Goal: Check status: Check status

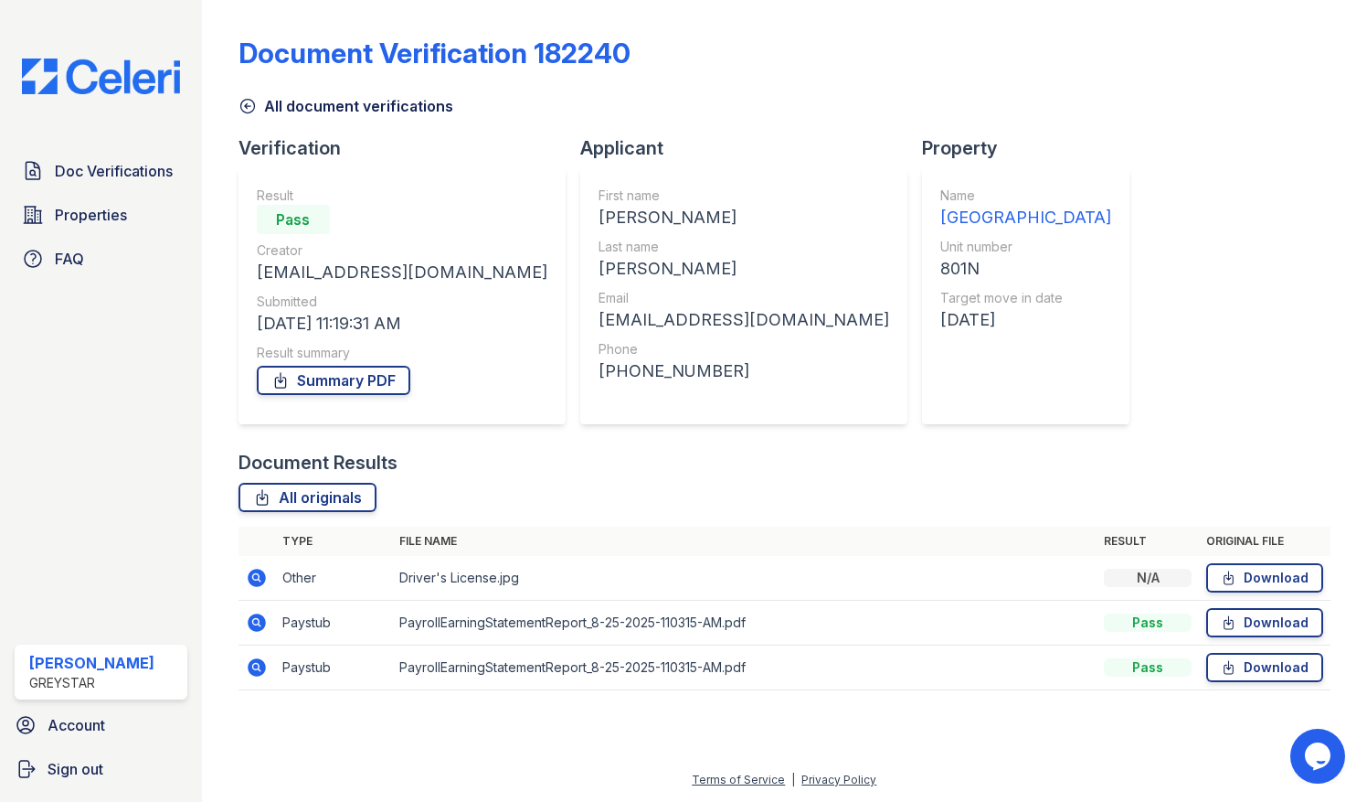
click at [259, 669] on icon at bounding box center [257, 667] width 22 height 22
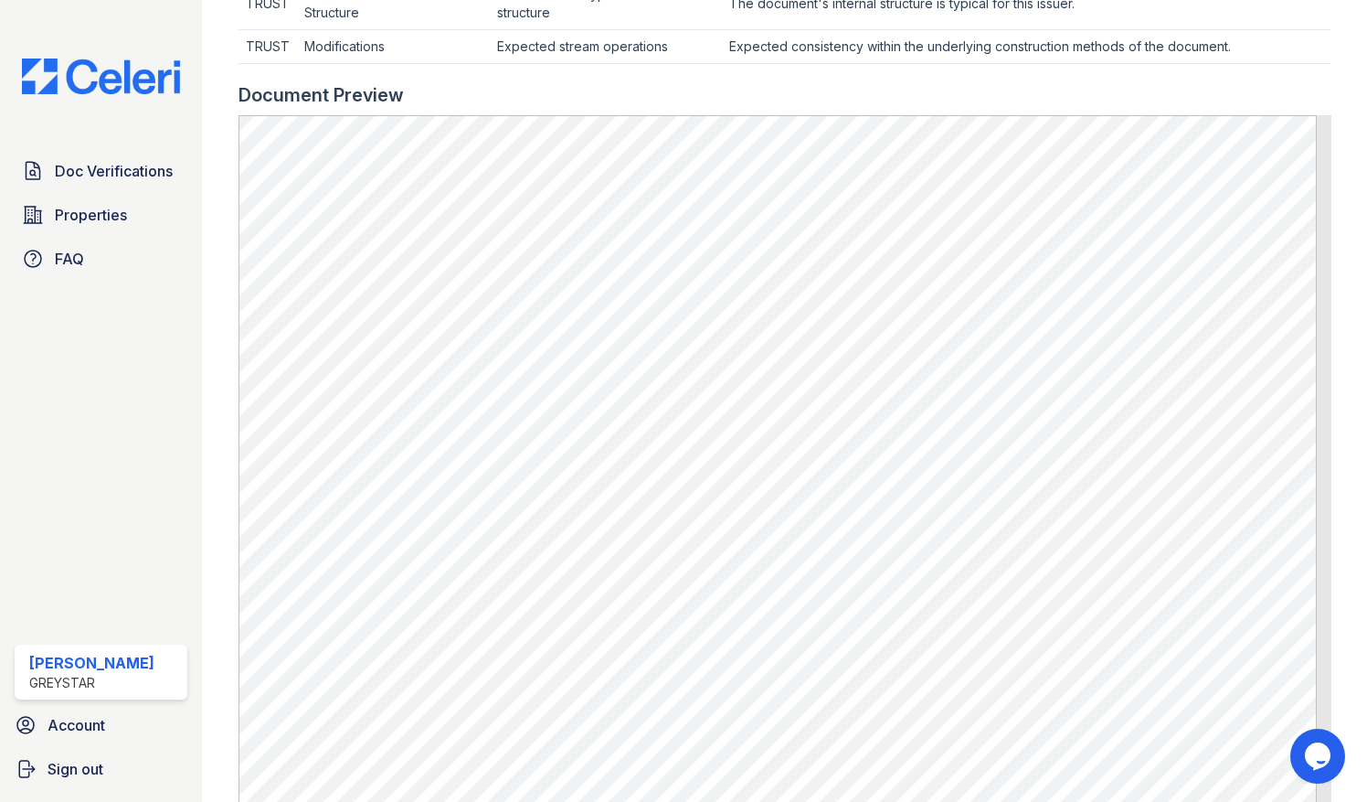
scroll to position [548, 0]
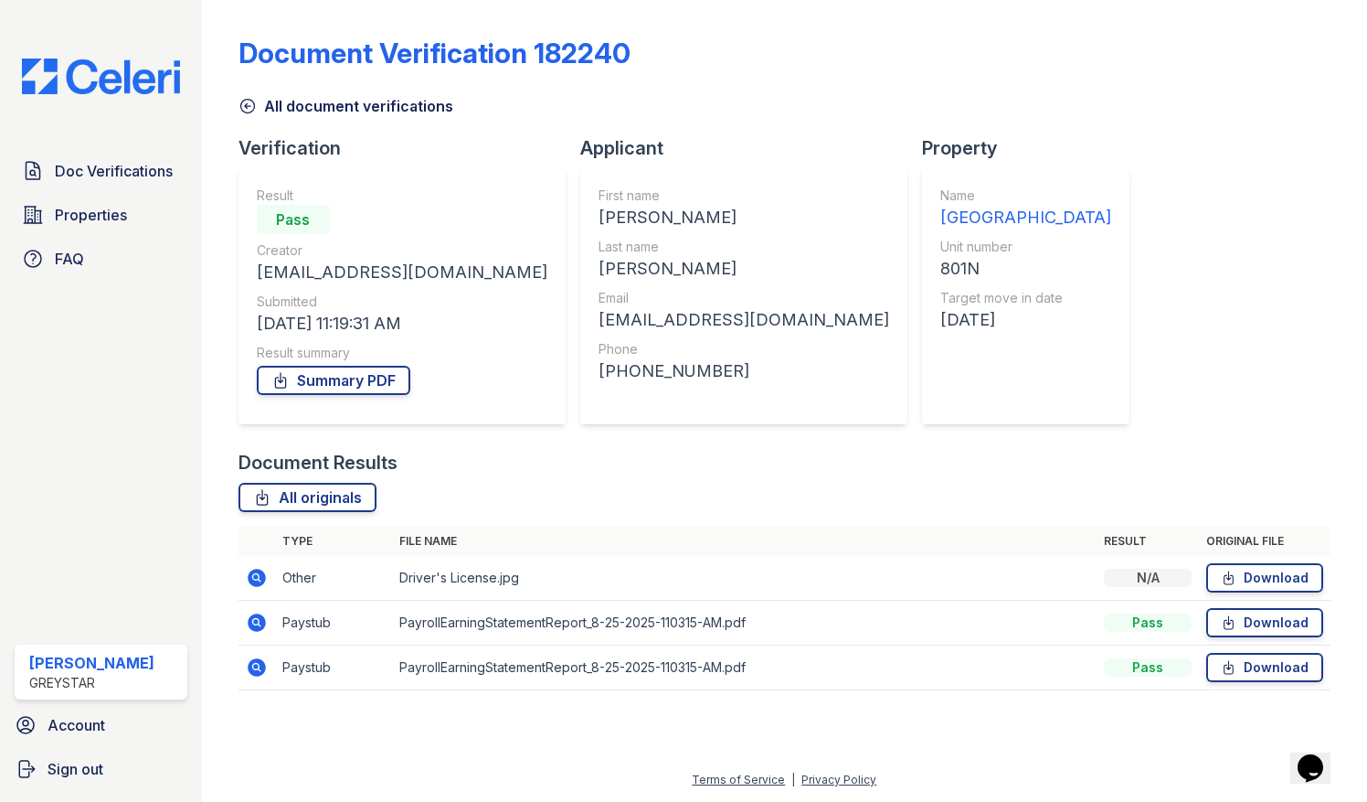
click at [260, 620] on icon at bounding box center [257, 622] width 18 height 18
click at [260, 667] on icon at bounding box center [257, 667] width 18 height 18
click at [260, 617] on icon at bounding box center [257, 622] width 18 height 18
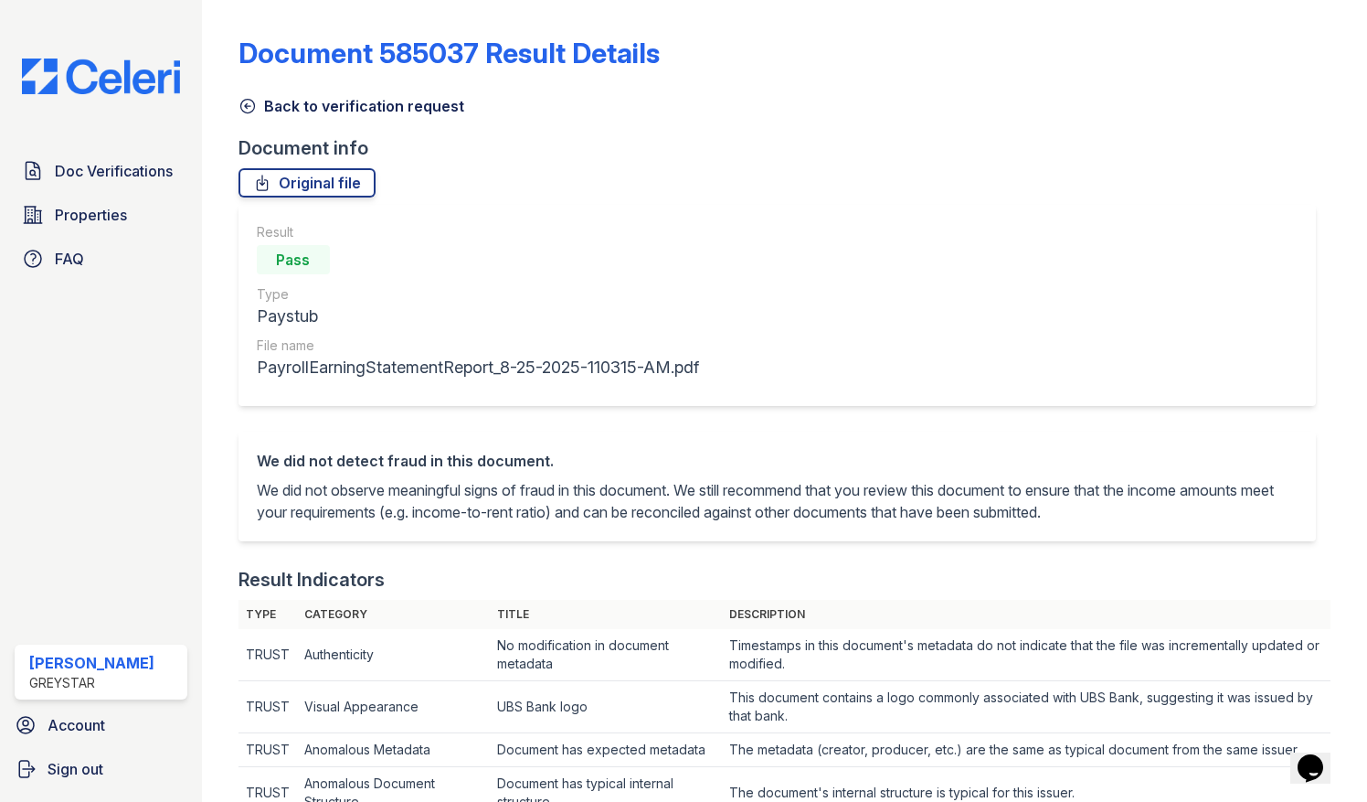
click at [258, 101] on link "Back to verification request" at bounding box center [352, 106] width 226 height 22
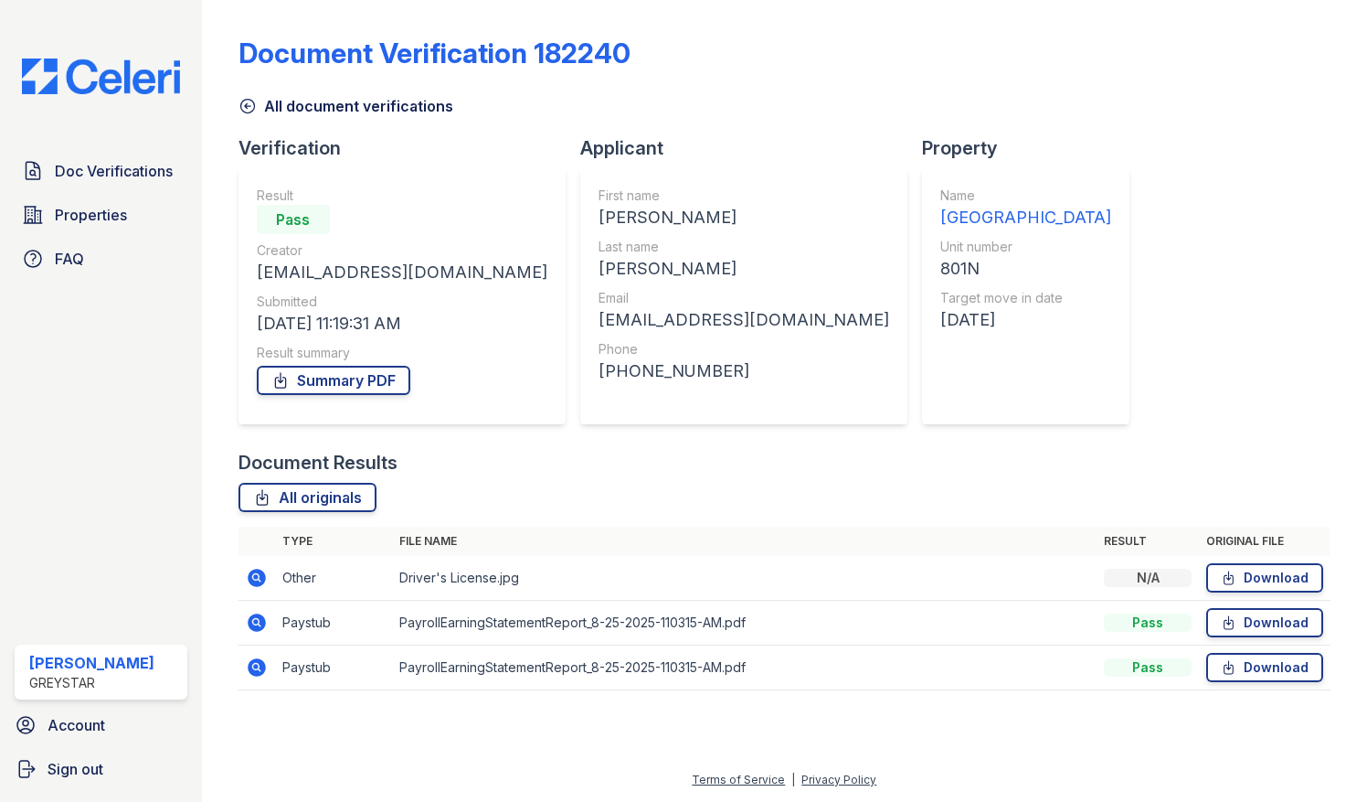
click at [261, 623] on icon at bounding box center [257, 622] width 18 height 18
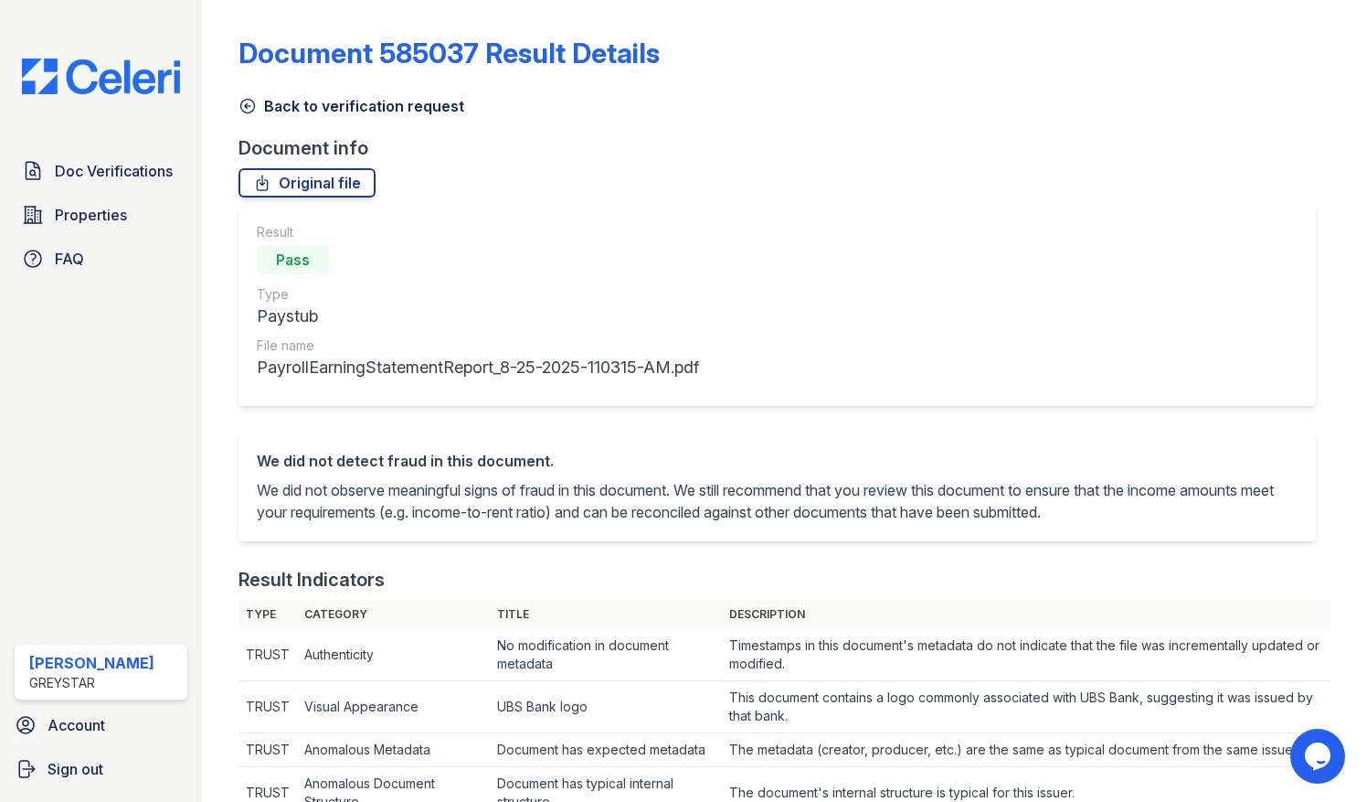
click at [254, 104] on icon at bounding box center [247, 107] width 14 height 14
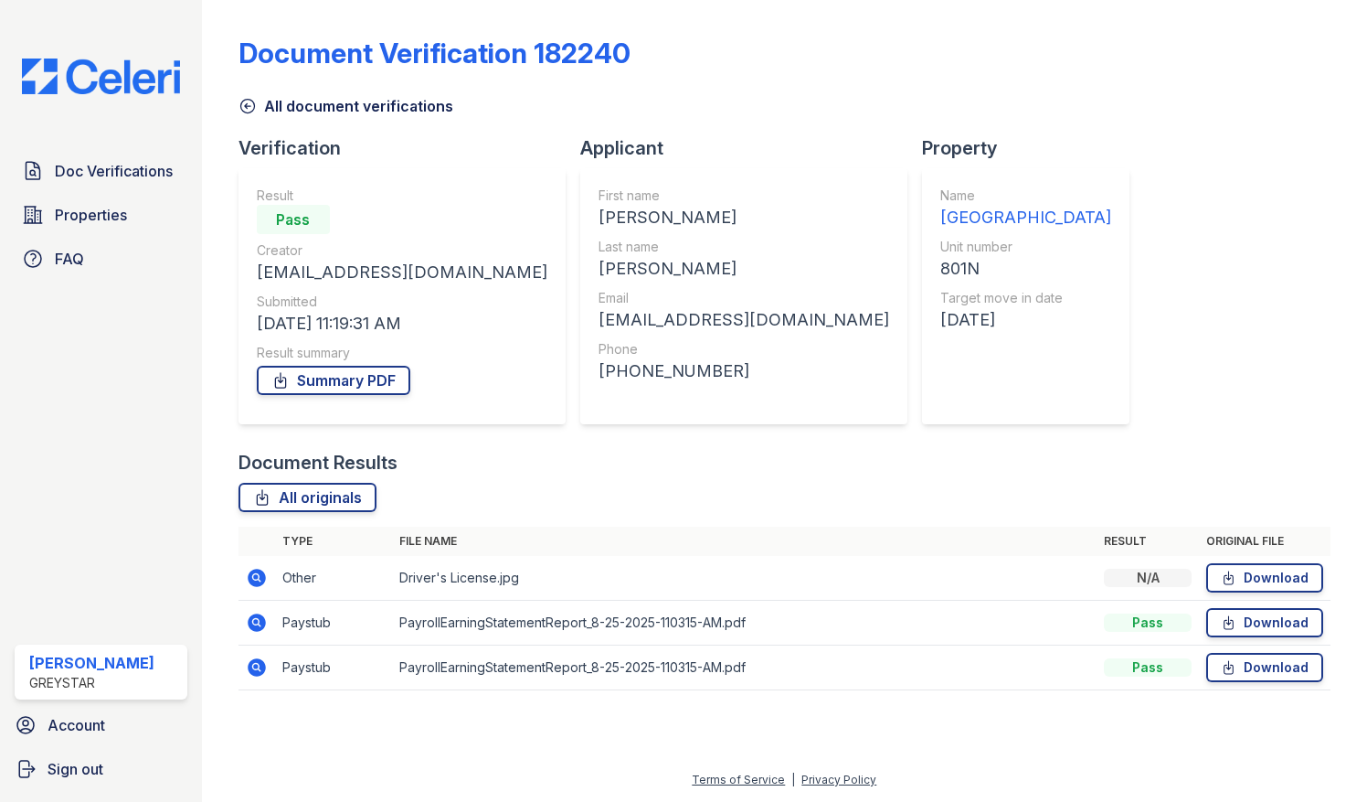
click at [252, 664] on icon at bounding box center [257, 667] width 22 height 22
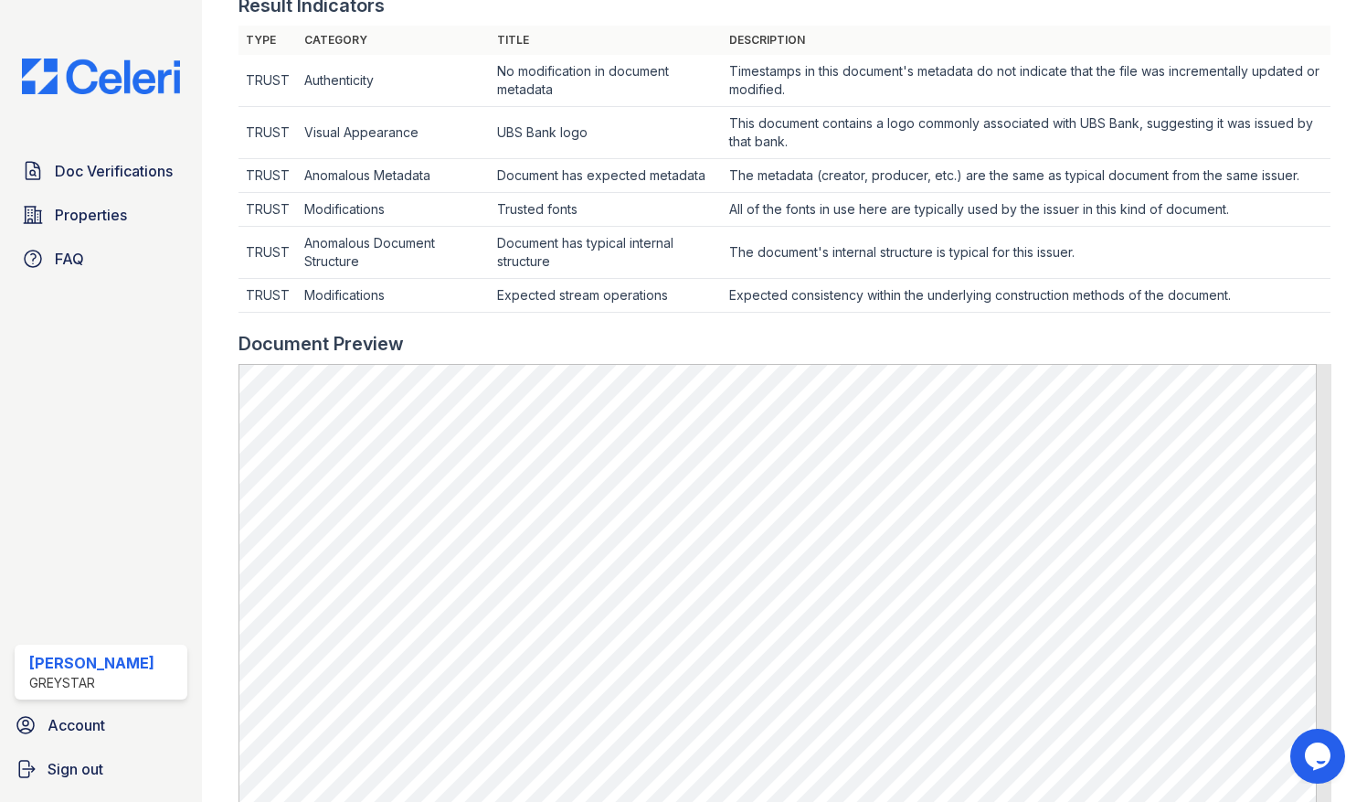
scroll to position [640, 0]
